Goal: Navigation & Orientation: Find specific page/section

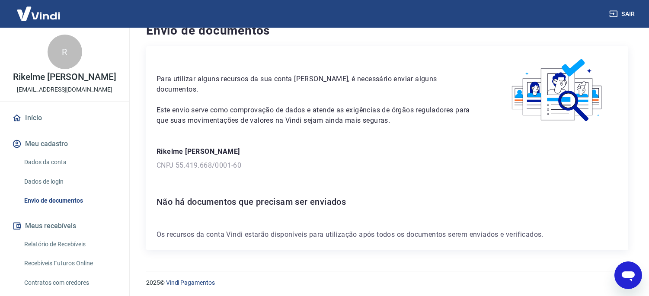
click at [37, 5] on img at bounding box center [38, 13] width 56 height 26
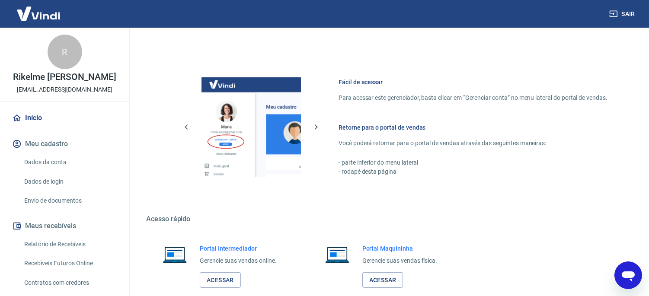
scroll to position [448, 0]
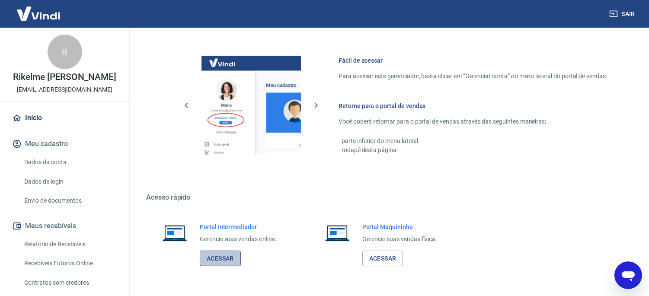
click at [228, 267] on link "Acessar" at bounding box center [220, 259] width 41 height 16
